Goal: Navigation & Orientation: Find specific page/section

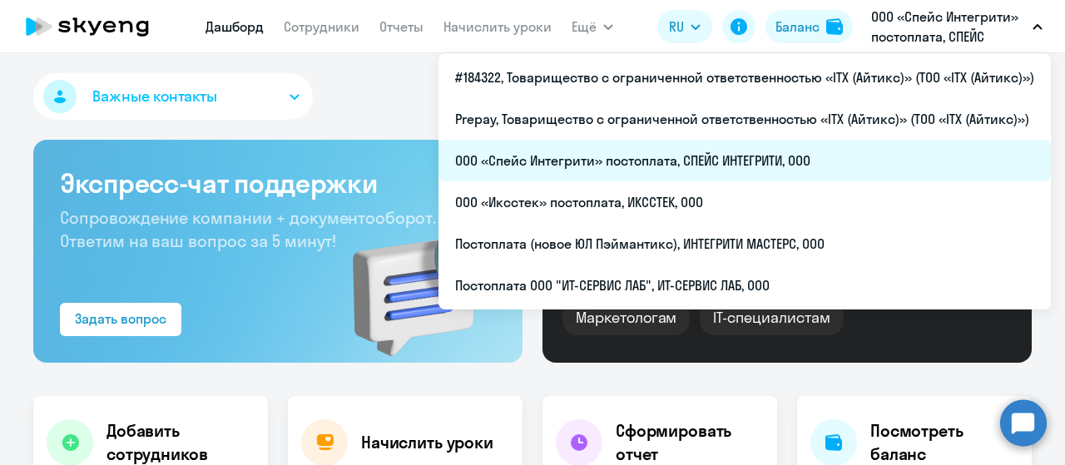
click at [687, 156] on li "ООО «Спейс Интегрити» постоплата, СПЕЙС ИНТЕГРИТИ, ООО" at bounding box center [744, 161] width 612 height 42
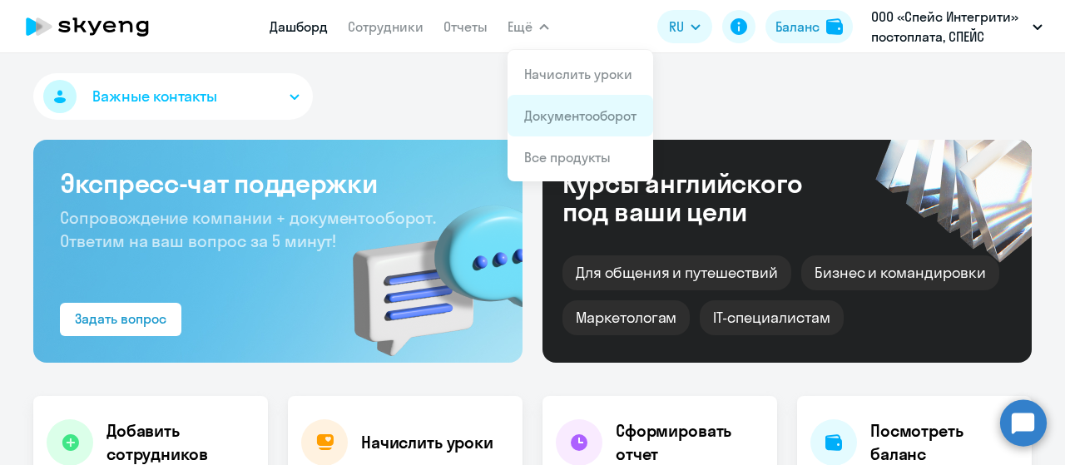
click at [554, 109] on link "Документооборот" at bounding box center [580, 115] width 112 height 17
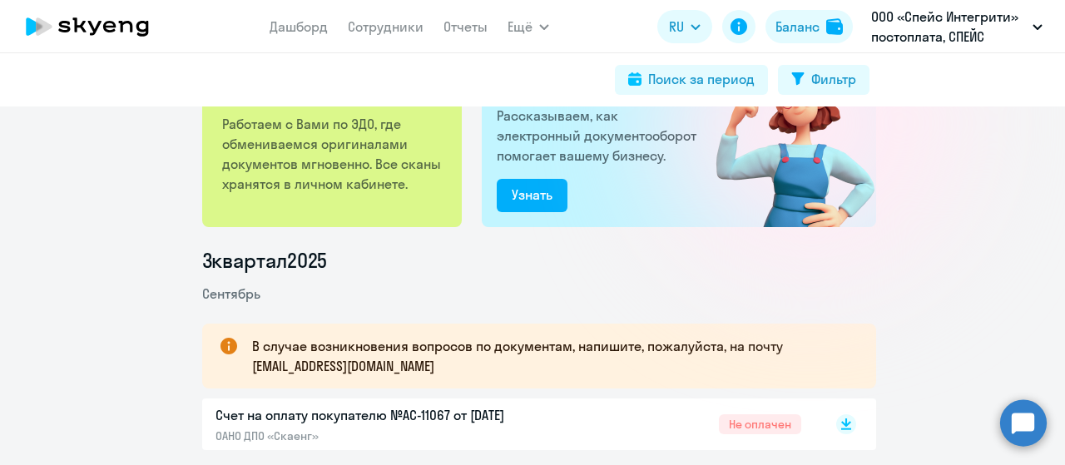
scroll to position [250, 0]
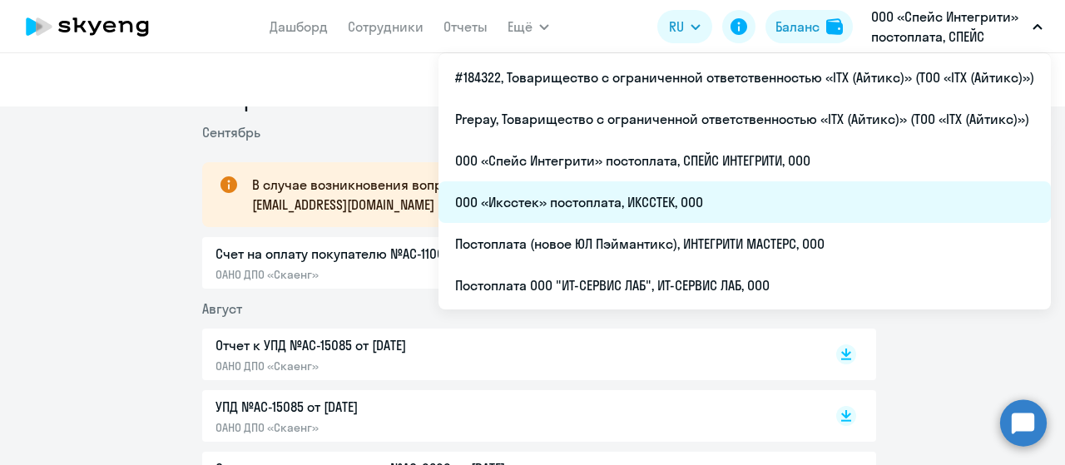
click at [701, 209] on li "ООО «Иксстек» постоплата, ИКССТЕК, ООО" at bounding box center [744, 202] width 612 height 42
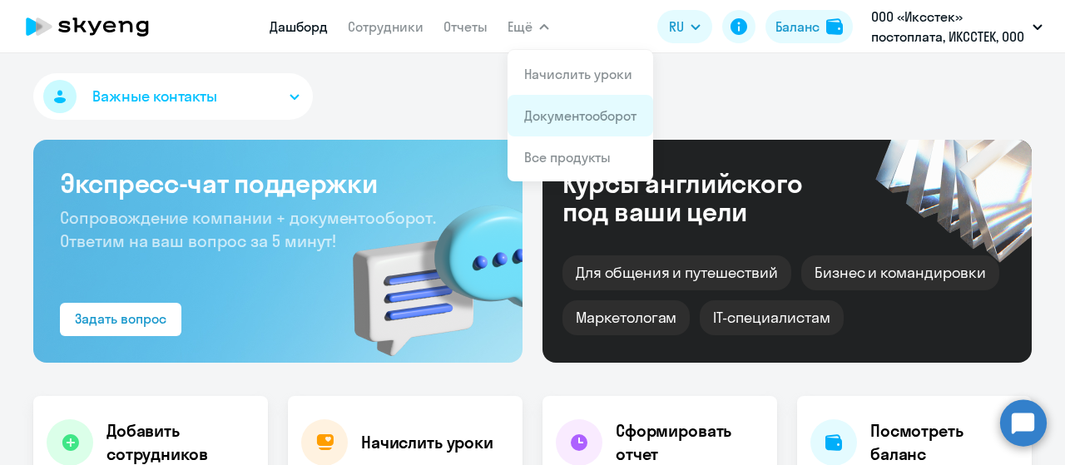
click at [561, 117] on link "Документооборот" at bounding box center [580, 115] width 112 height 17
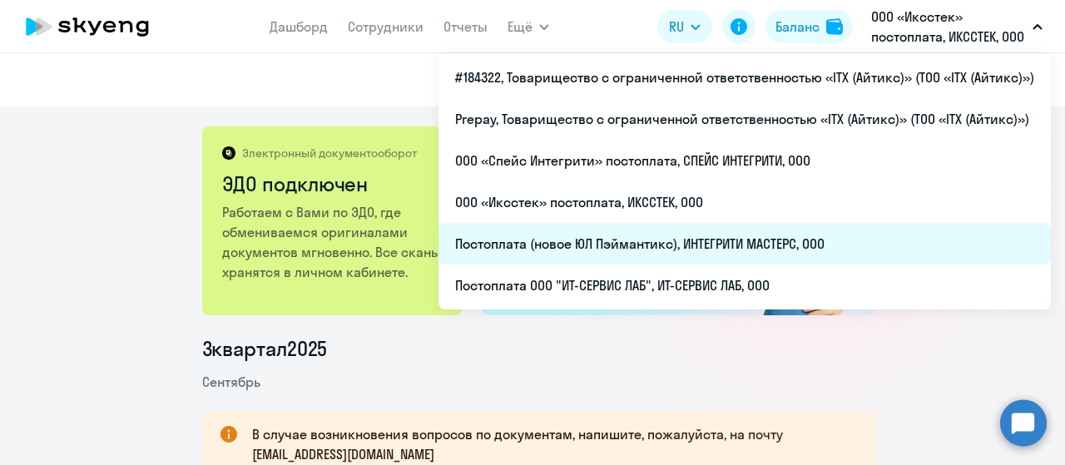
click at [762, 237] on li "Постоплата (новое ЮЛ Пэймантикс), ИНТЕГРИТИ МАСТЕРС, ООО" at bounding box center [744, 244] width 612 height 42
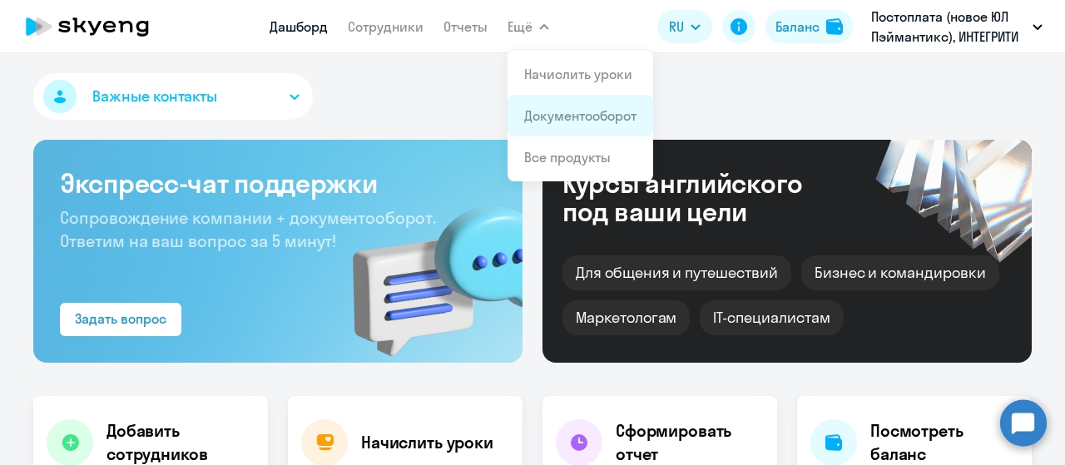
click at [566, 126] on li "Документооборот" at bounding box center [580, 116] width 146 height 42
select select "30"
click at [568, 117] on link "Документооборот" at bounding box center [580, 115] width 112 height 17
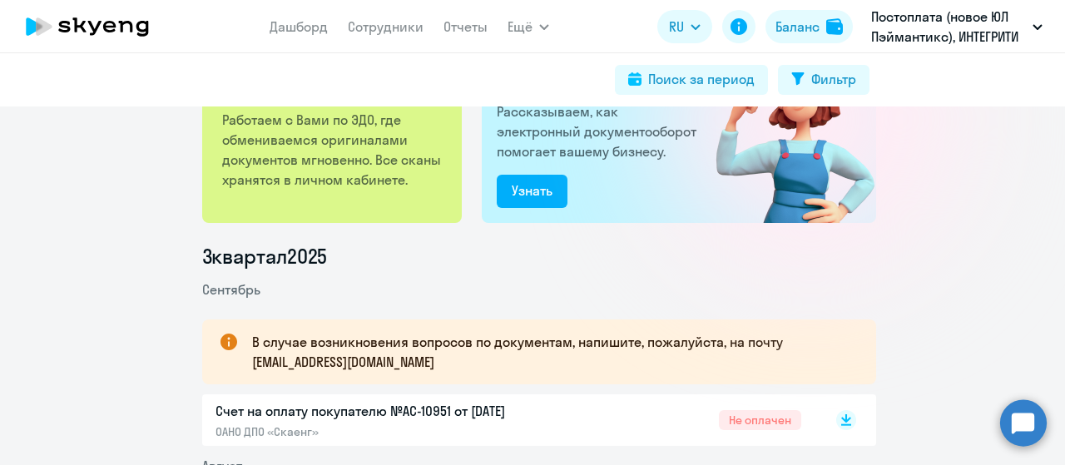
scroll to position [166, 0]
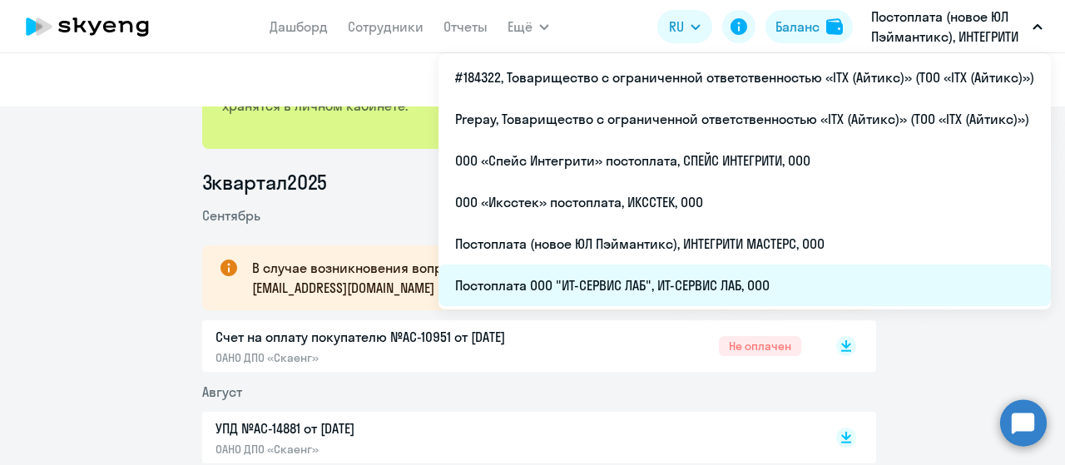
click at [773, 277] on li "Постоплата ООО "ИТ-СЕРВИС ЛАБ", ИТ-СЕРВИС ЛАБ, ООО" at bounding box center [744, 285] width 612 height 42
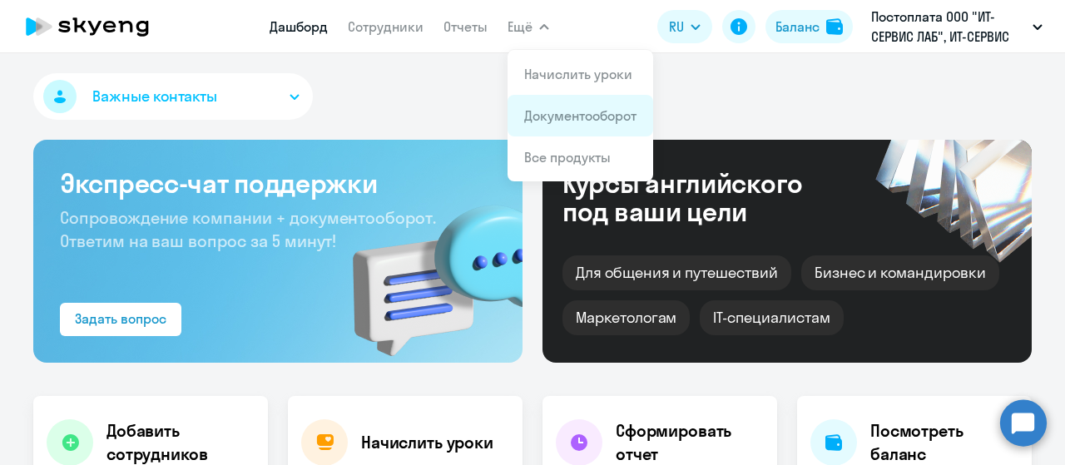
click at [552, 112] on link "Документооборот" at bounding box center [580, 115] width 112 height 17
